Goal: Information Seeking & Learning: Learn about a topic

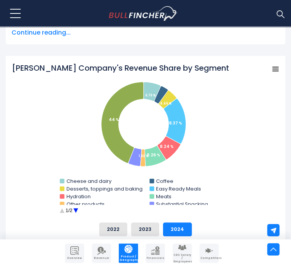
click at [75, 205] on circle "Kraft Heinz Company's Revenue Share by Segment" at bounding box center [76, 211] width 12 height 12
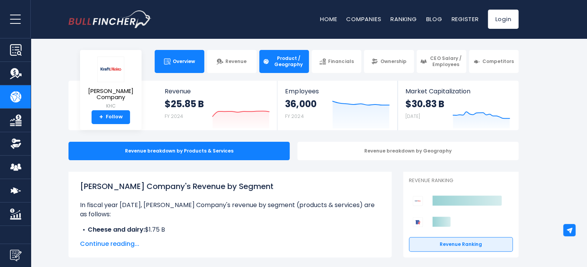
click at [175, 69] on link "Overview" at bounding box center [180, 61] width 50 height 23
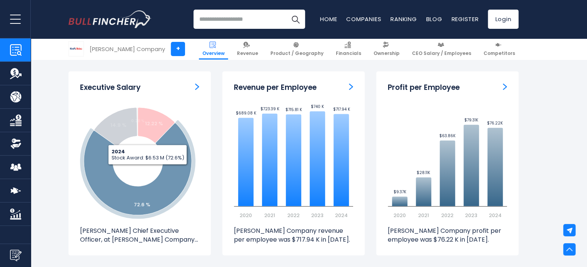
scroll to position [923, 0]
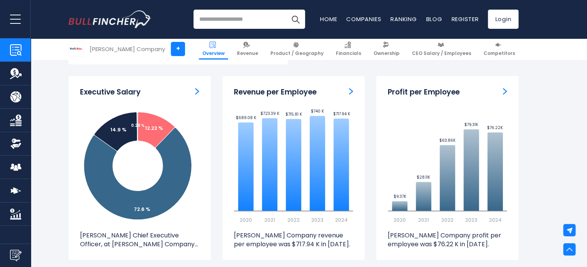
drag, startPoint x: 559, startPoint y: 98, endPoint x: 551, endPoint y: 86, distance: 14.5
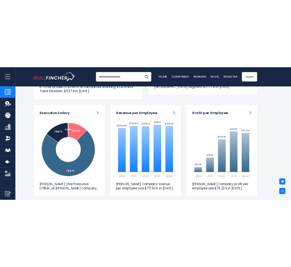
scroll to position [898, 0]
